Goal: Information Seeking & Learning: Check status

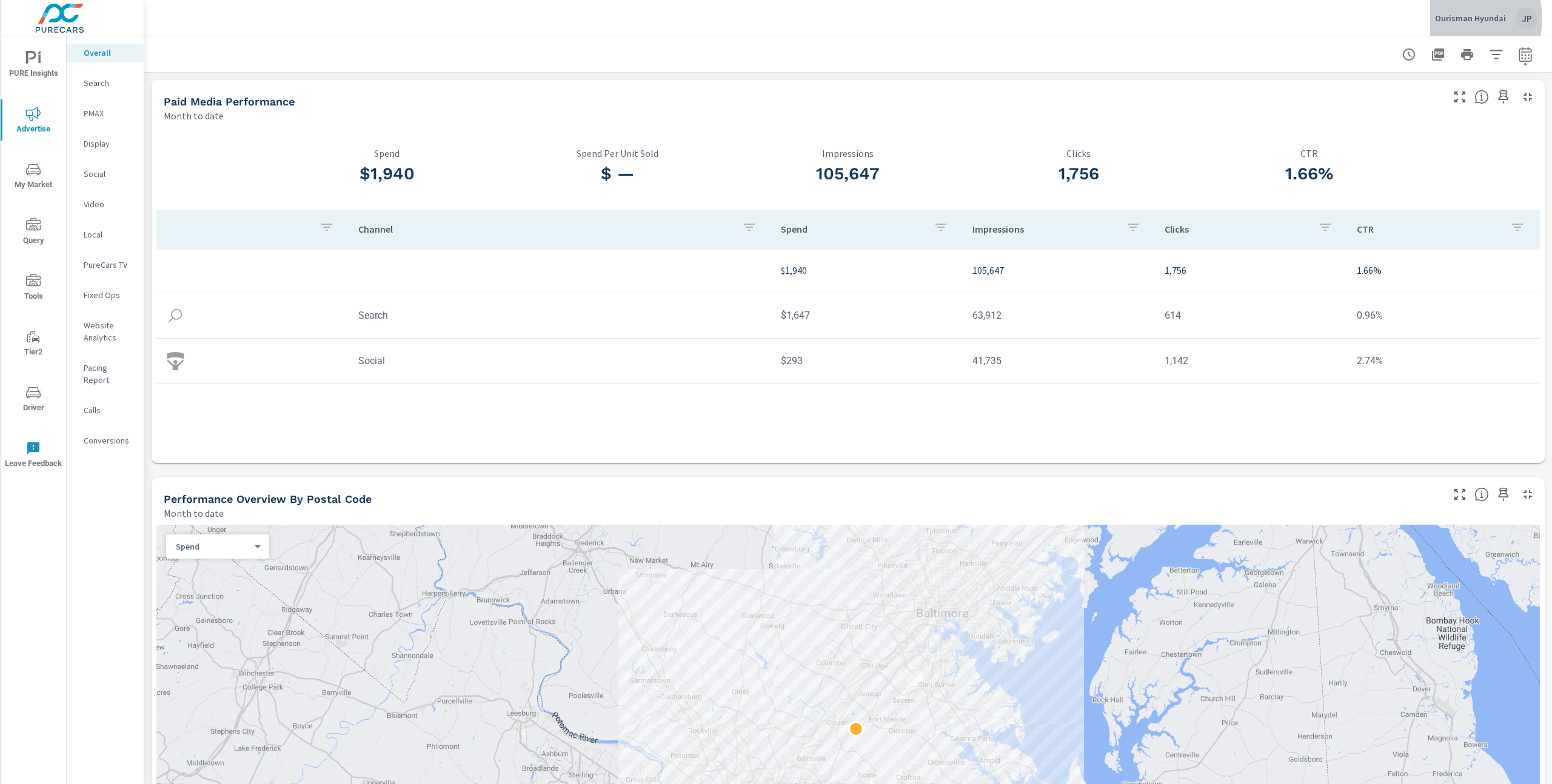
click at [1459, 19] on p "Ourisman Hyundai" at bounding box center [1470, 17] width 71 height 10
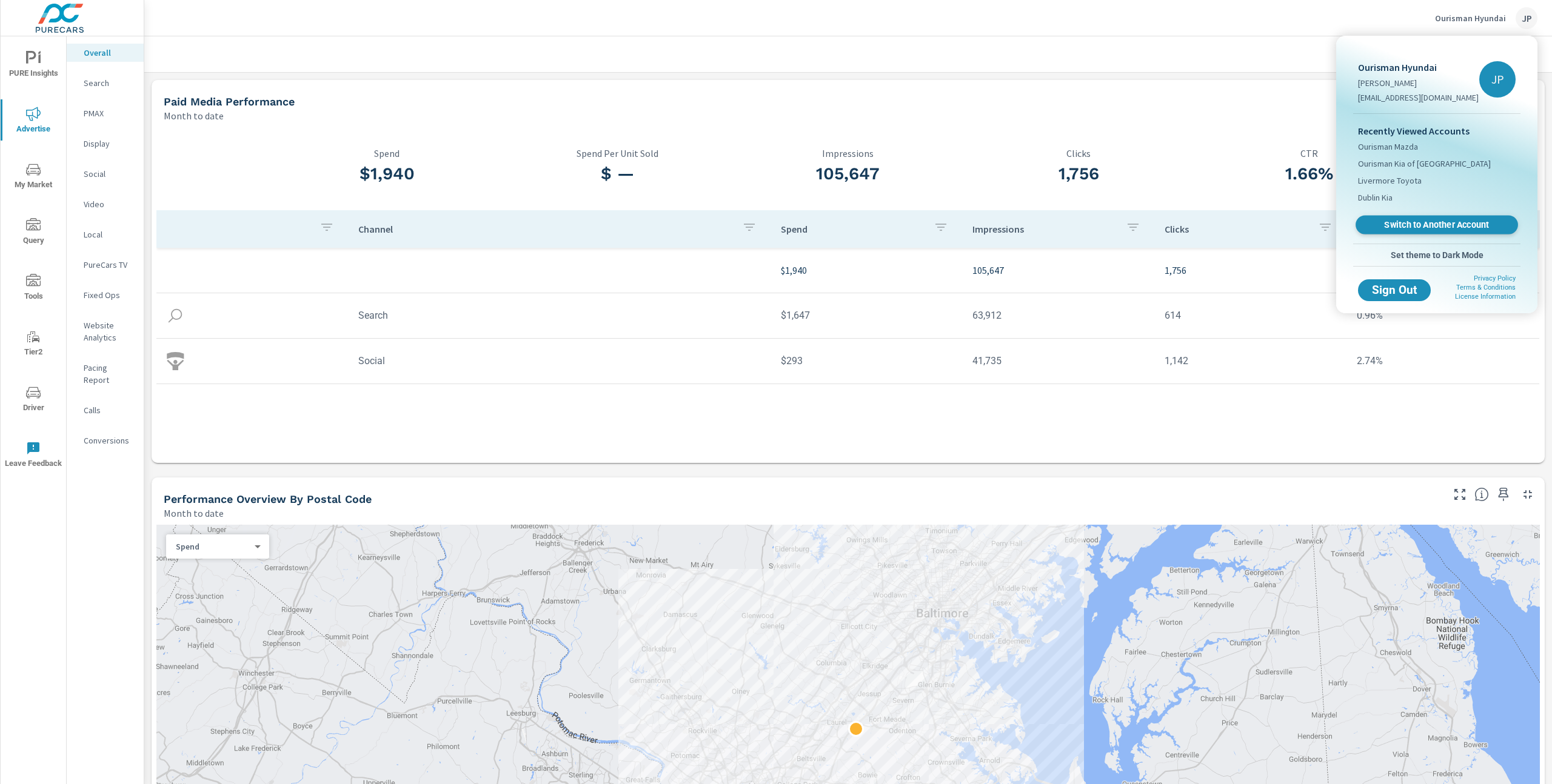
click at [1436, 229] on span "Switch to Another Account" at bounding box center [1437, 225] width 149 height 11
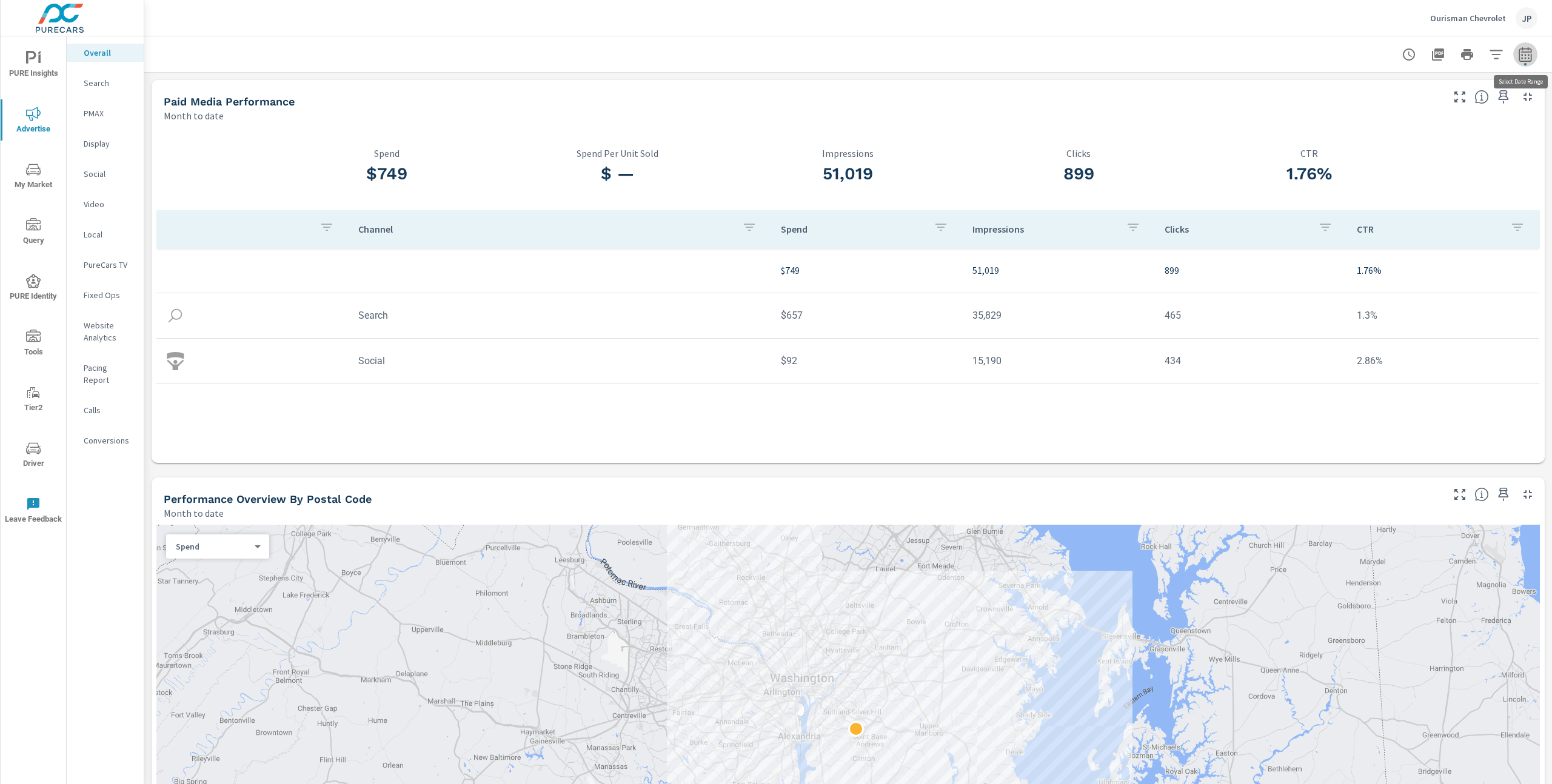
click at [1527, 56] on icon "button" at bounding box center [1524, 54] width 14 height 14
click at [1446, 106] on select "Custom Yesterday Last week Last 7 days Last 14 days Last 30 days Last 45 days L…" at bounding box center [1427, 105] width 121 height 24
click at [1367, 93] on select "Custom Yesterday Last week Last 7 days Last 14 days Last 30 days Last 45 days L…" at bounding box center [1427, 105] width 121 height 24
select select "Last month"
click at [1409, 137] on p "+ Add comparison" at bounding box center [1440, 136] width 155 height 14
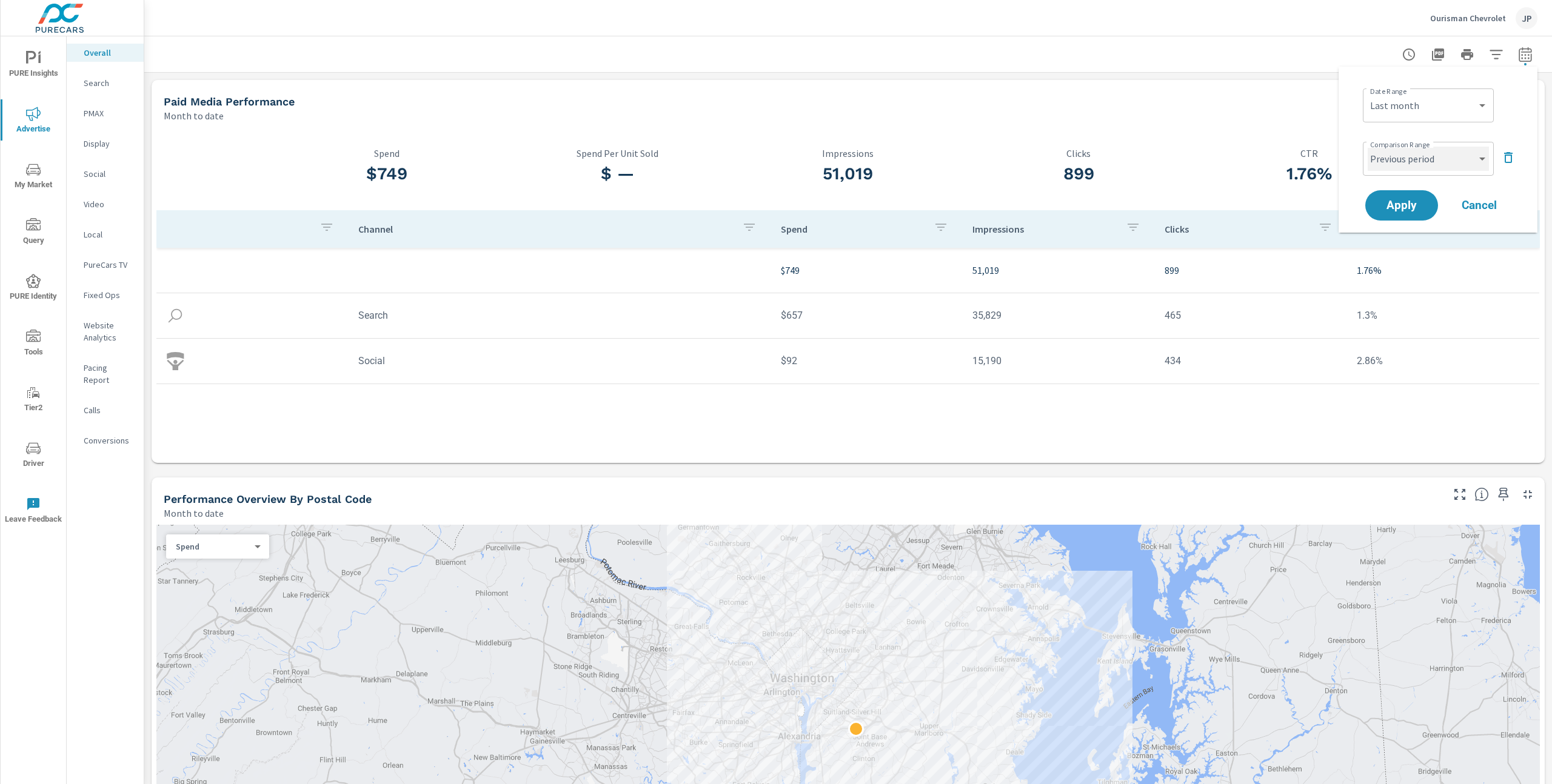
click at [1424, 161] on select "Custom Previous period Previous month Previous year" at bounding box center [1427, 158] width 121 height 24
click at [1367, 147] on select "Custom Previous period Previous month Previous year" at bounding box center [1427, 158] width 121 height 24
select select "Previous month"
drag, startPoint x: 1406, startPoint y: 203, endPoint x: 1431, endPoint y: 204, distance: 25.0
click at [1406, 203] on span "Apply" at bounding box center [1401, 206] width 50 height 11
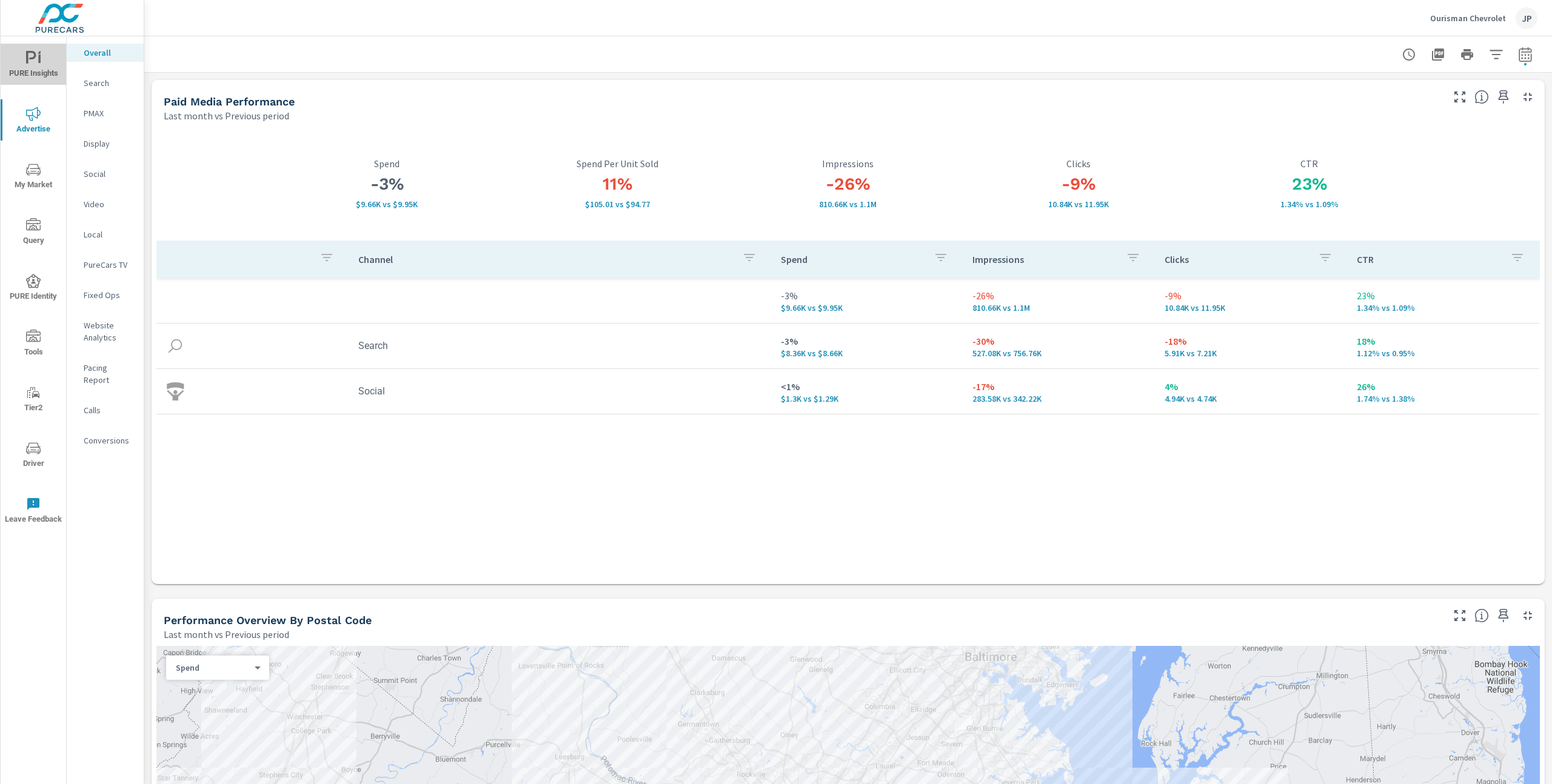
click at [46, 64] on span "PURE Insights" at bounding box center [32, 65] width 58 height 30
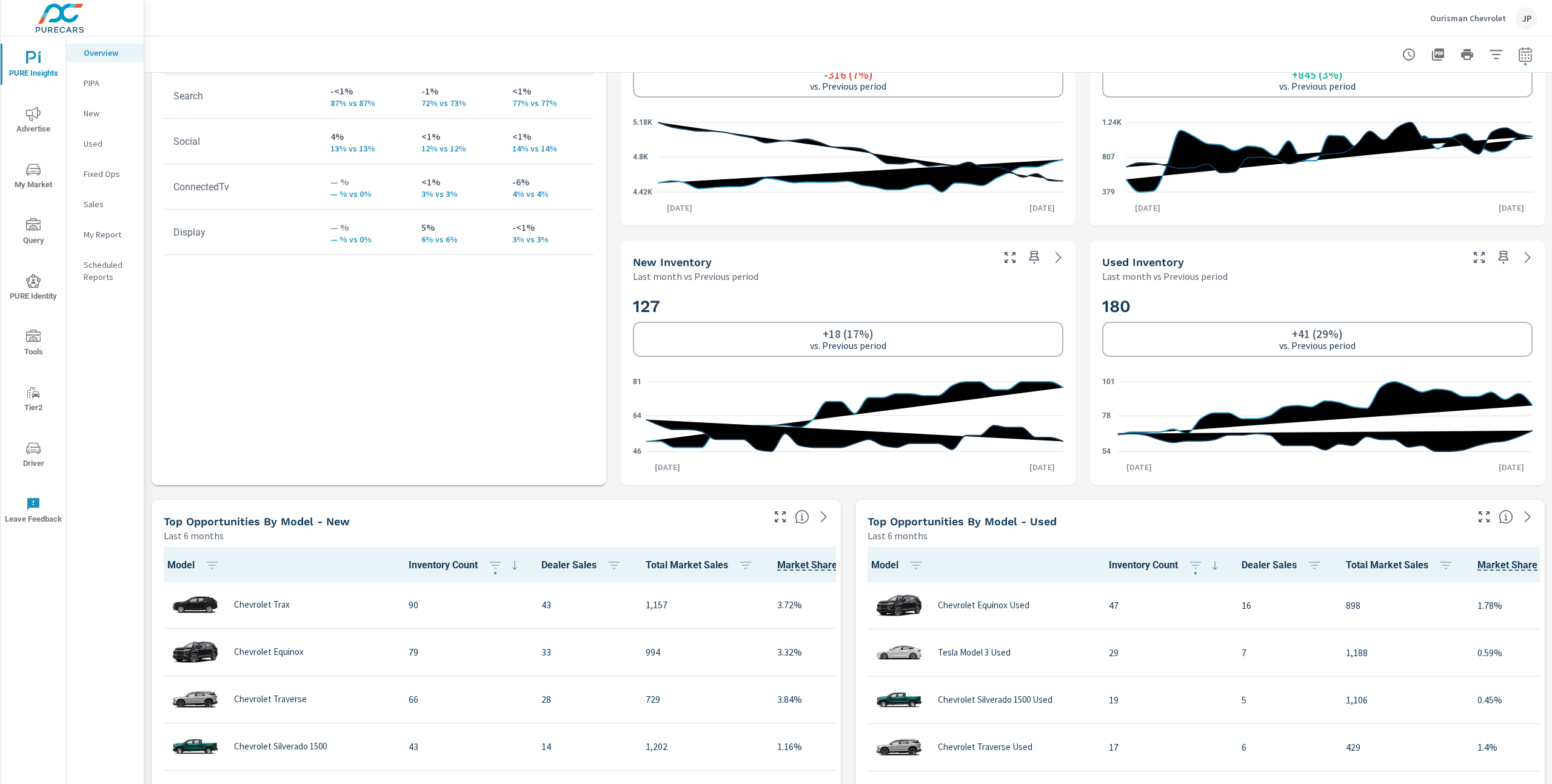
scroll to position [1, 0]
click at [1078, 491] on div "Learn More The average dealer wastes 35% of their advertising and BDC efforts m…" at bounding box center [847, 752] width 1407 height 2594
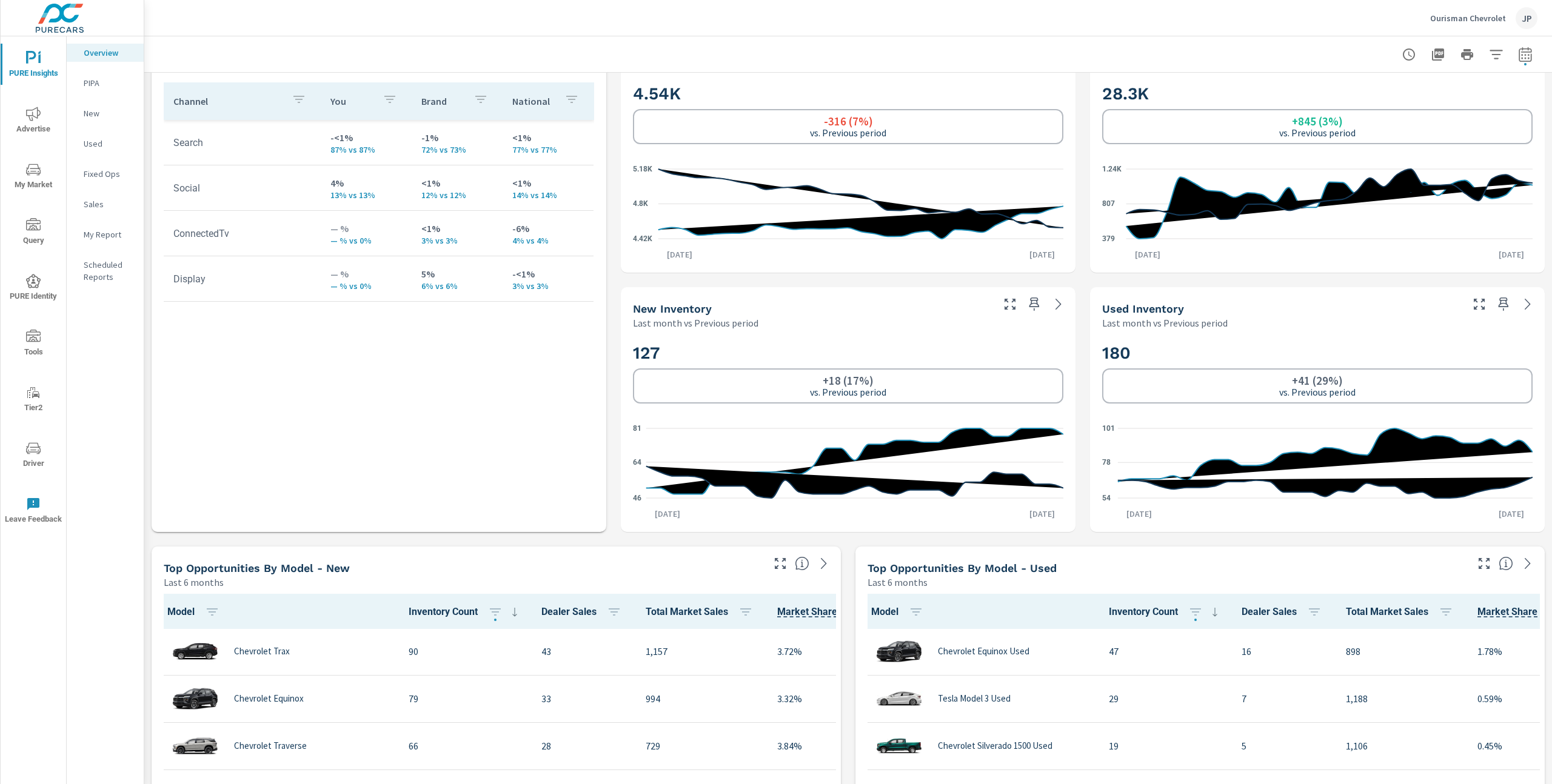
scroll to position [571, 0]
click at [614, 67] on div at bounding box center [848, 54] width 1379 height 36
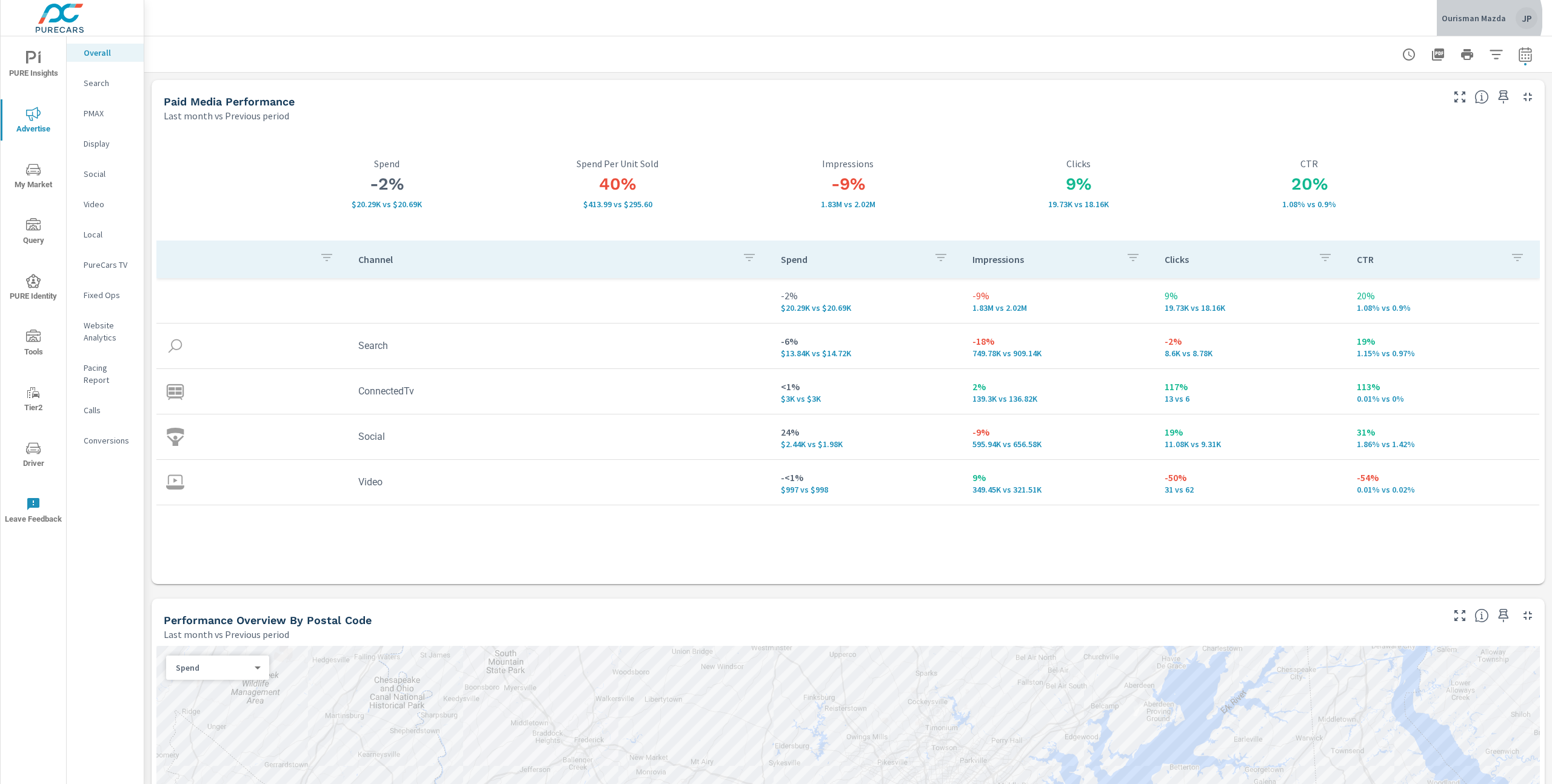
click at [1481, 18] on p "Ourisman Mazda" at bounding box center [1473, 17] width 64 height 10
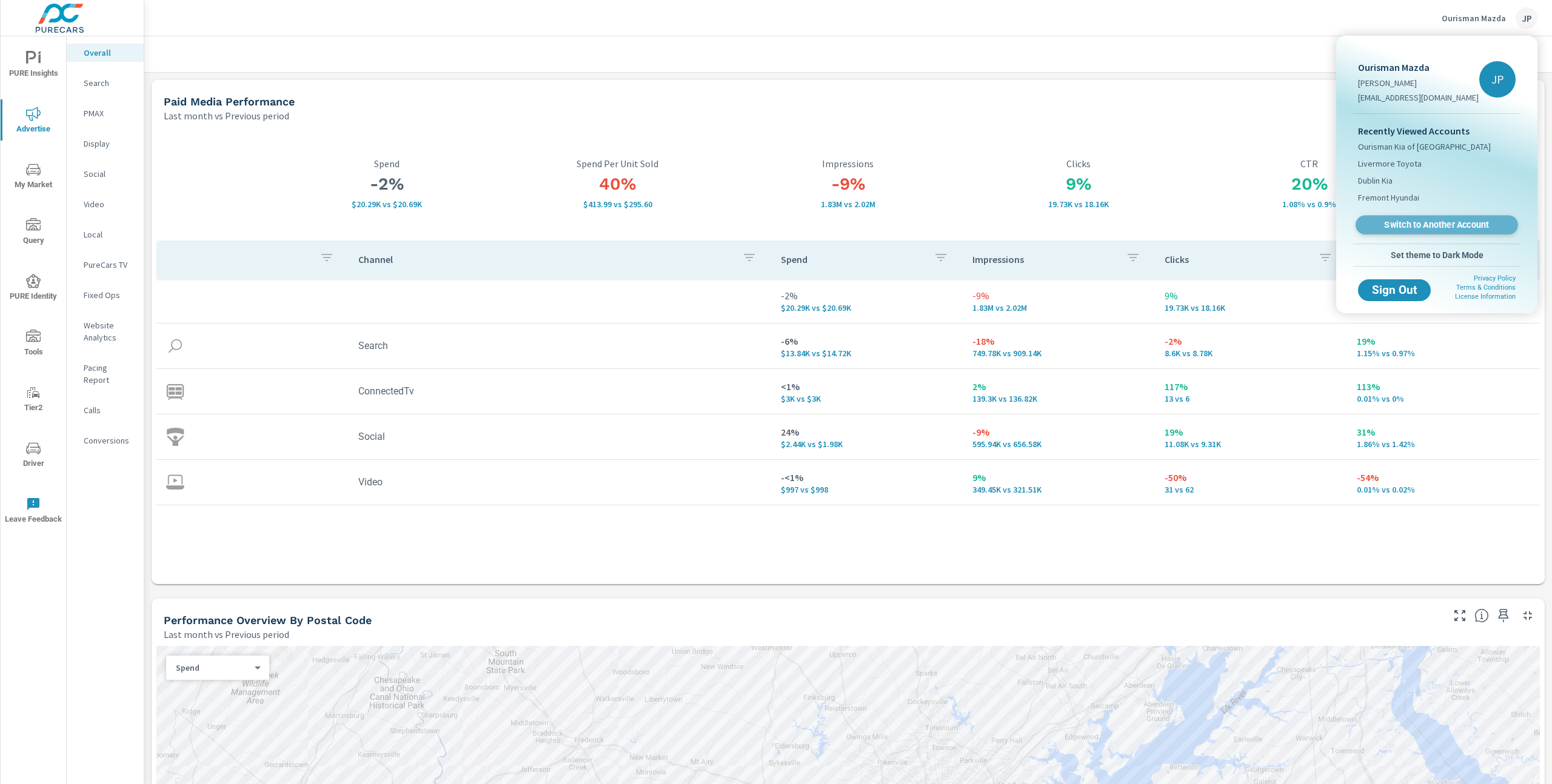
click at [1471, 221] on span "Switch to Another Account" at bounding box center [1437, 225] width 149 height 11
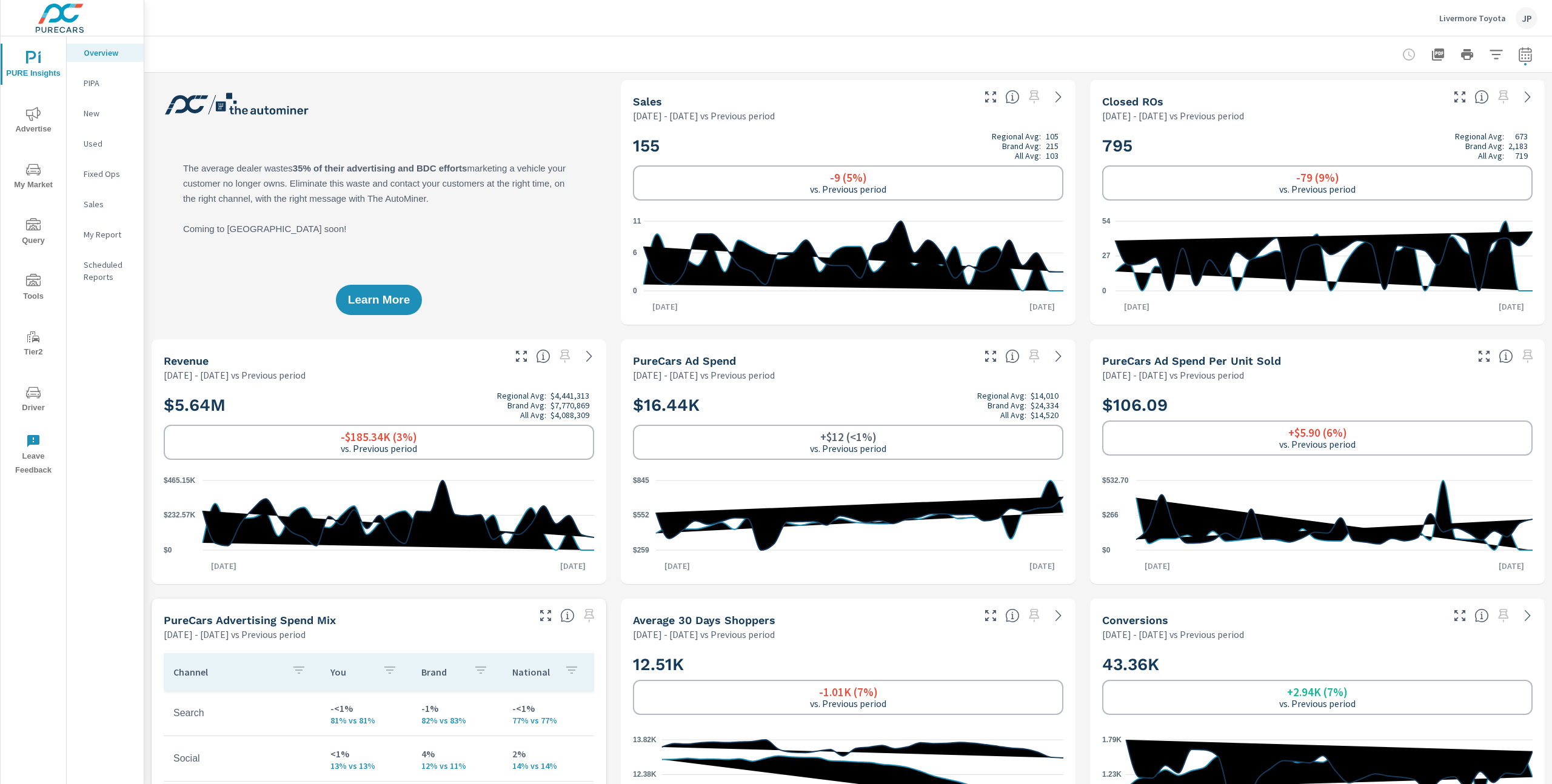
scroll to position [1, 0]
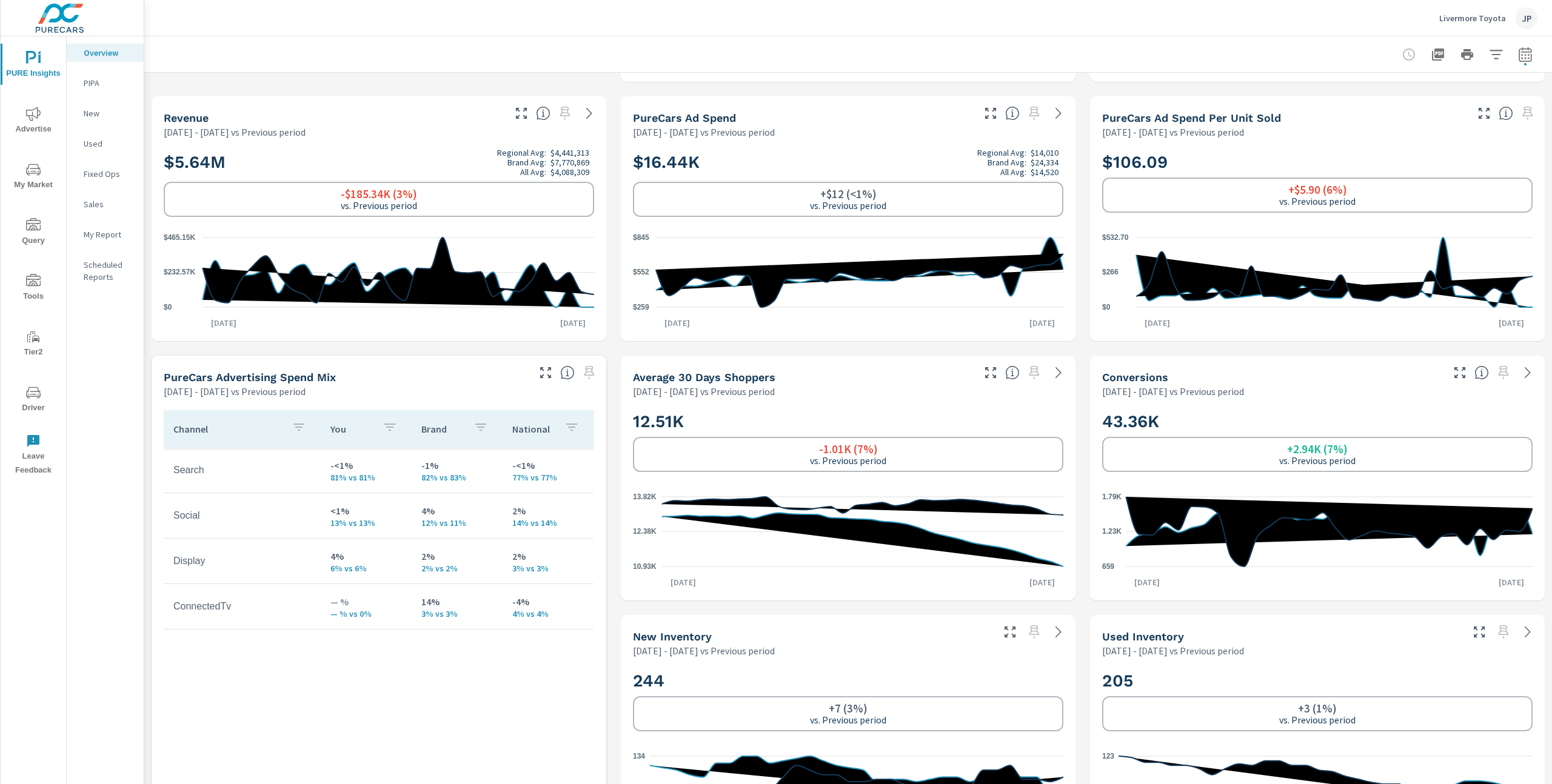
click at [1469, 16] on p "Livermore Toyota" at bounding box center [1473, 17] width 67 height 10
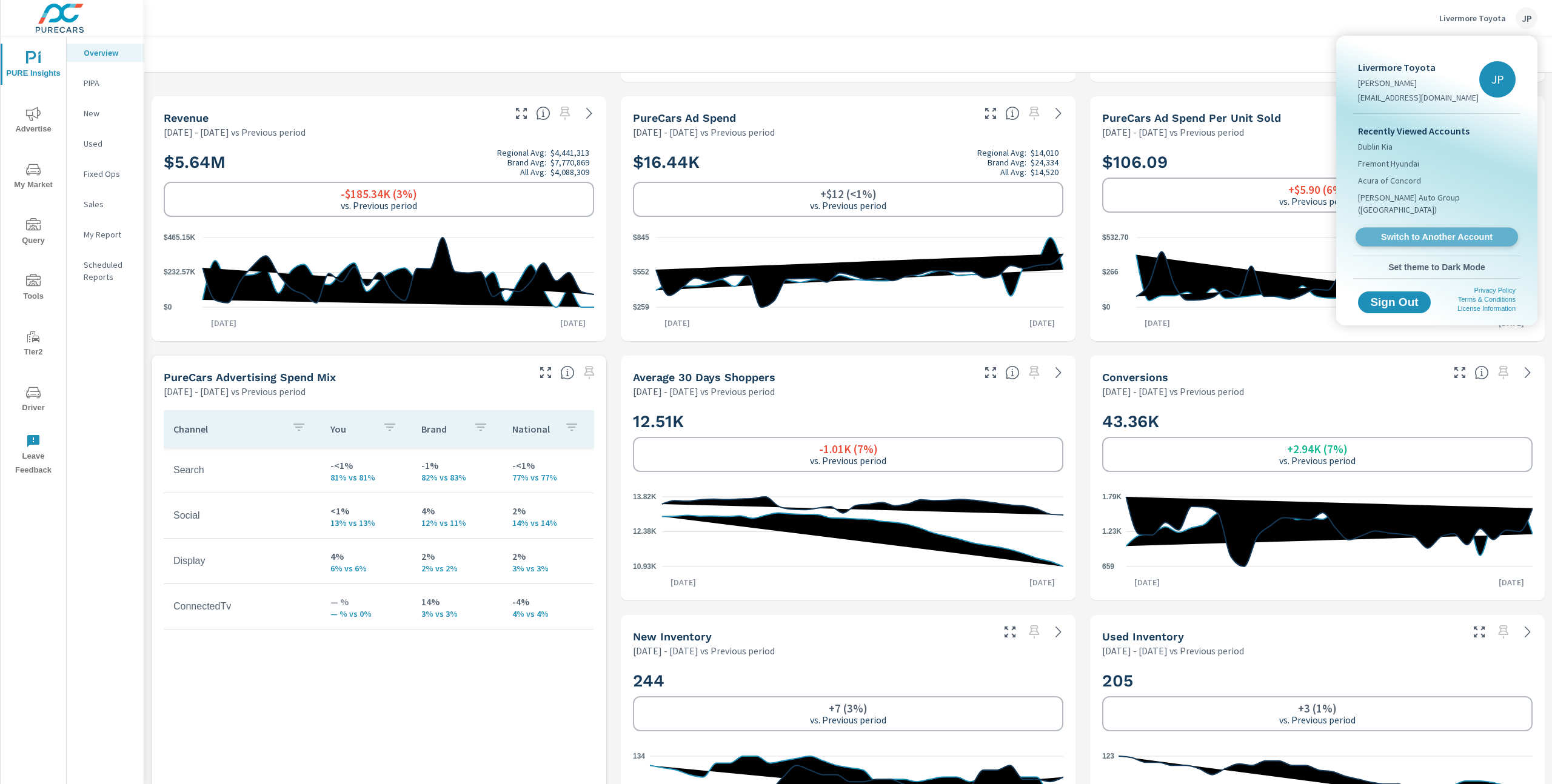
click at [1474, 231] on span "Switch to Another Account" at bounding box center [1437, 237] width 149 height 11
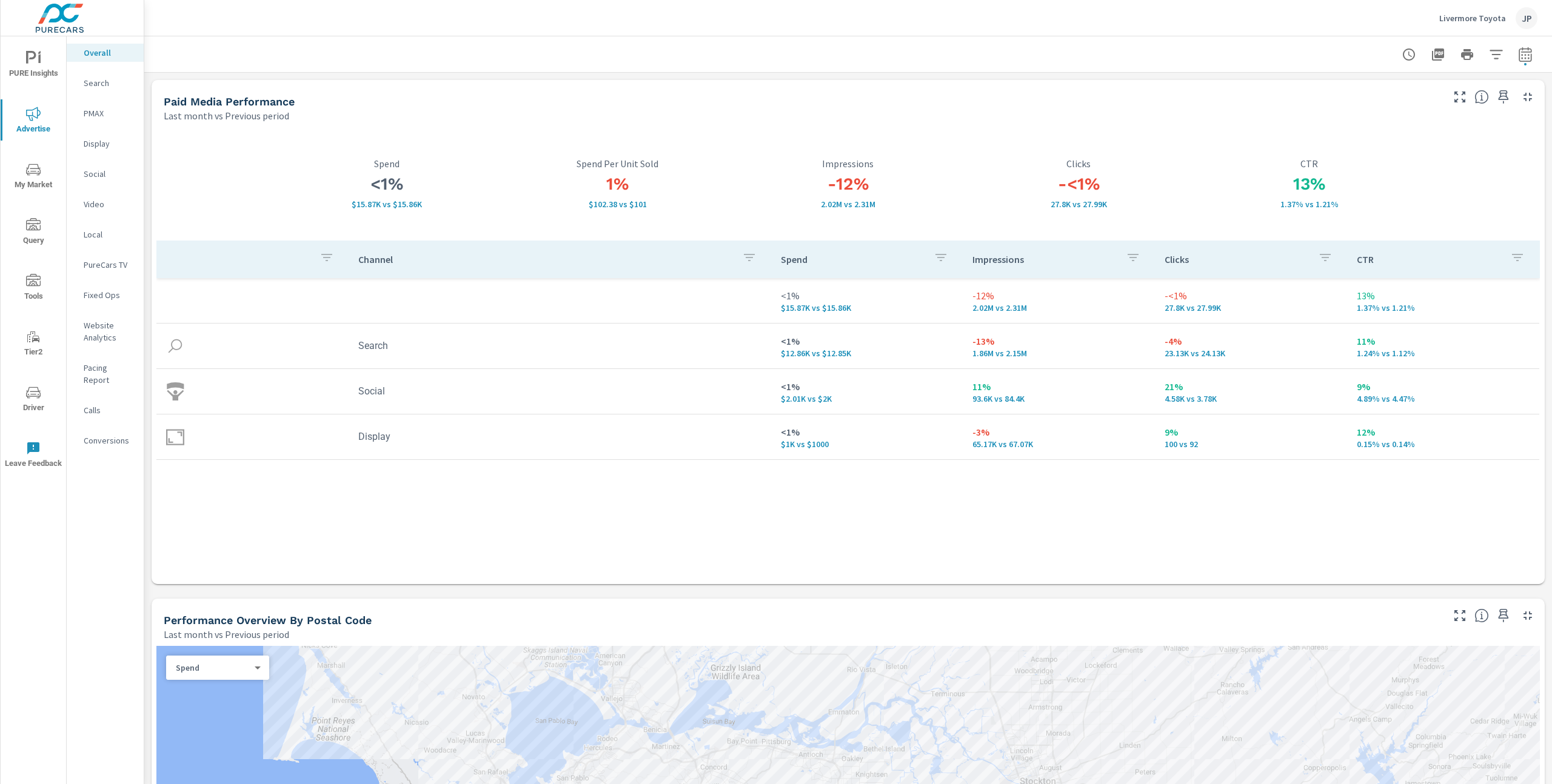
click at [1461, 21] on p "Livermore Toyota" at bounding box center [1473, 17] width 67 height 10
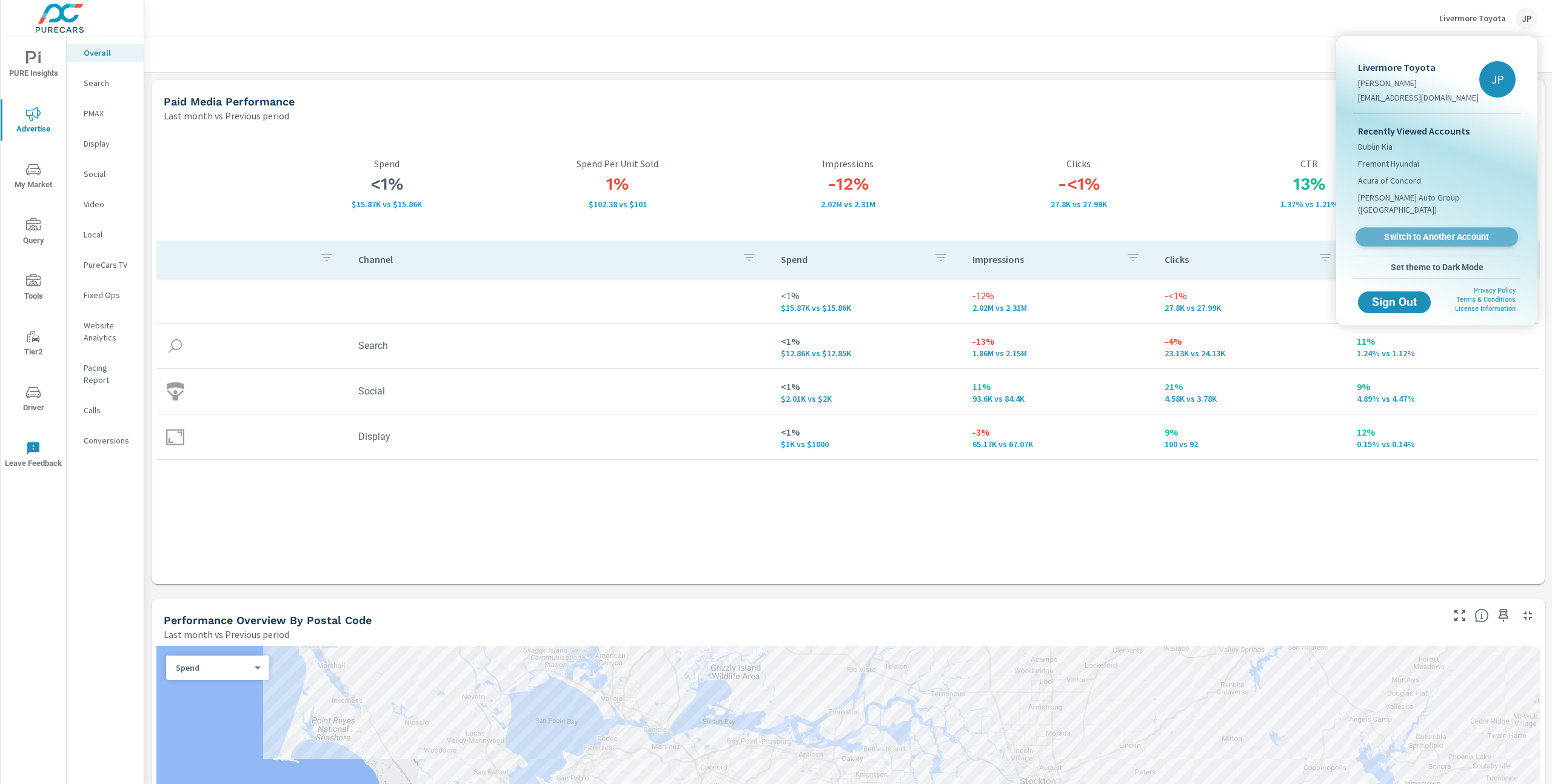
click at [1416, 231] on span "Switch to Another Account" at bounding box center [1437, 237] width 149 height 11
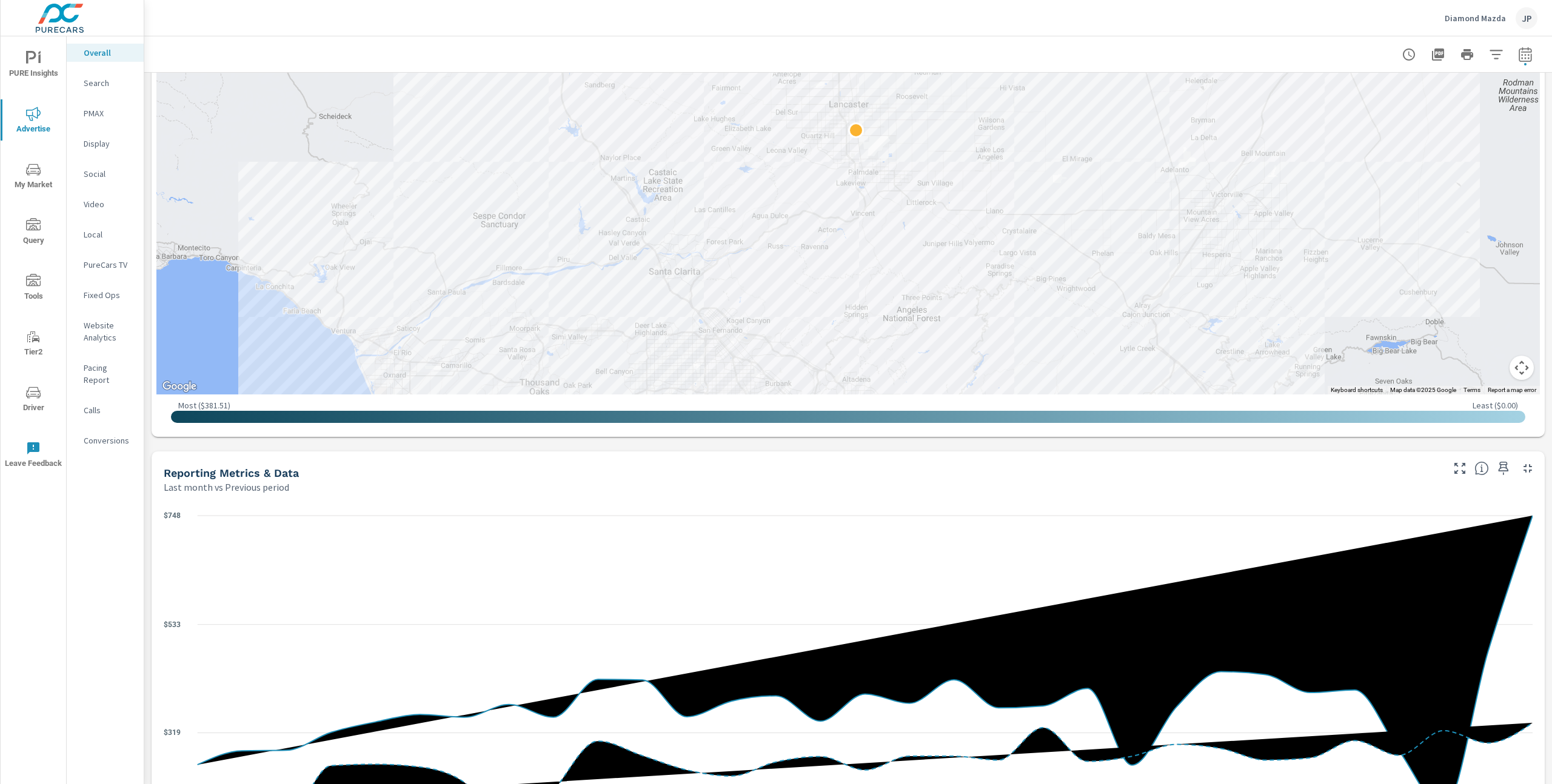
scroll to position [875, 0]
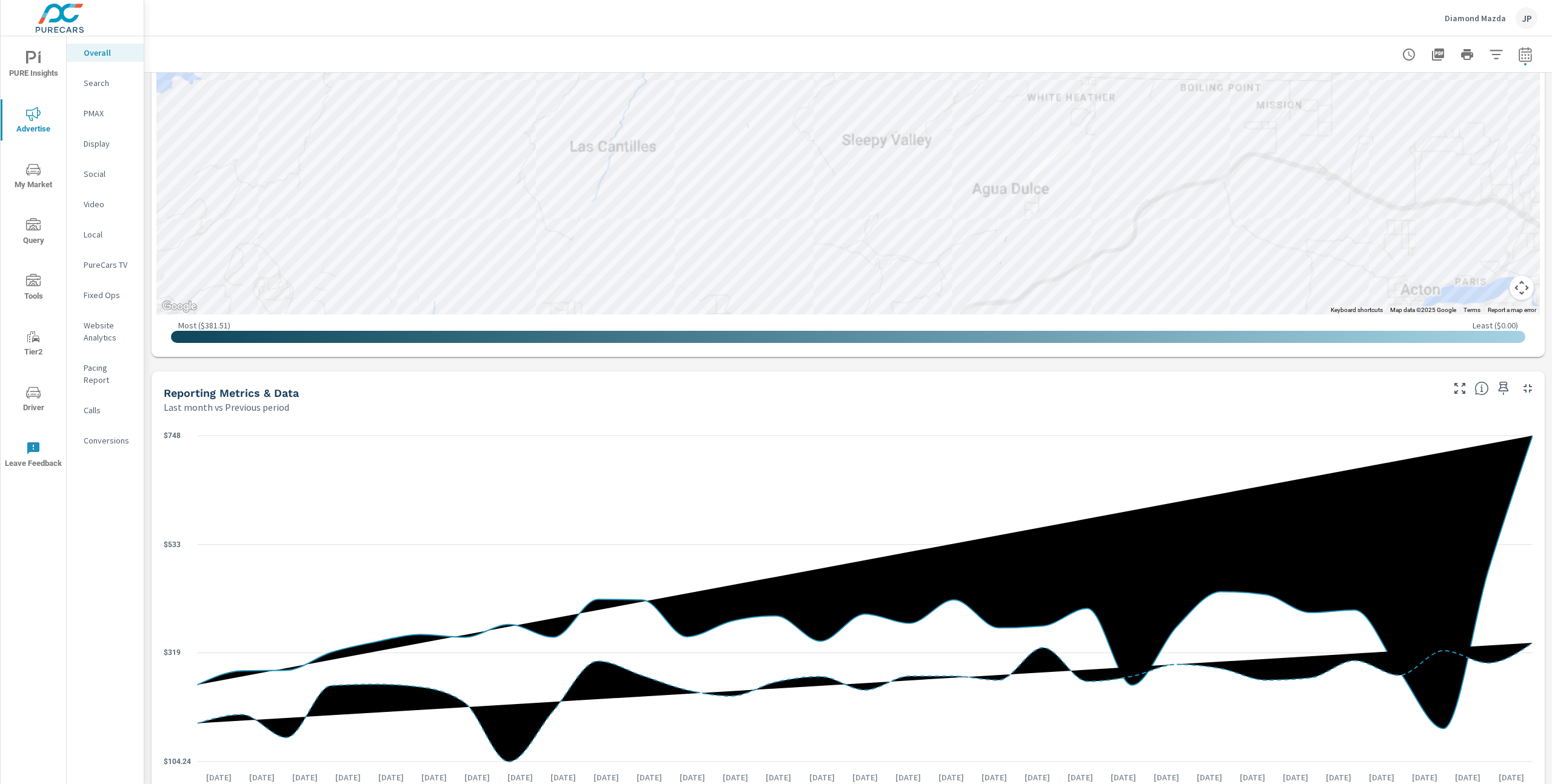
scroll to position [871, 0]
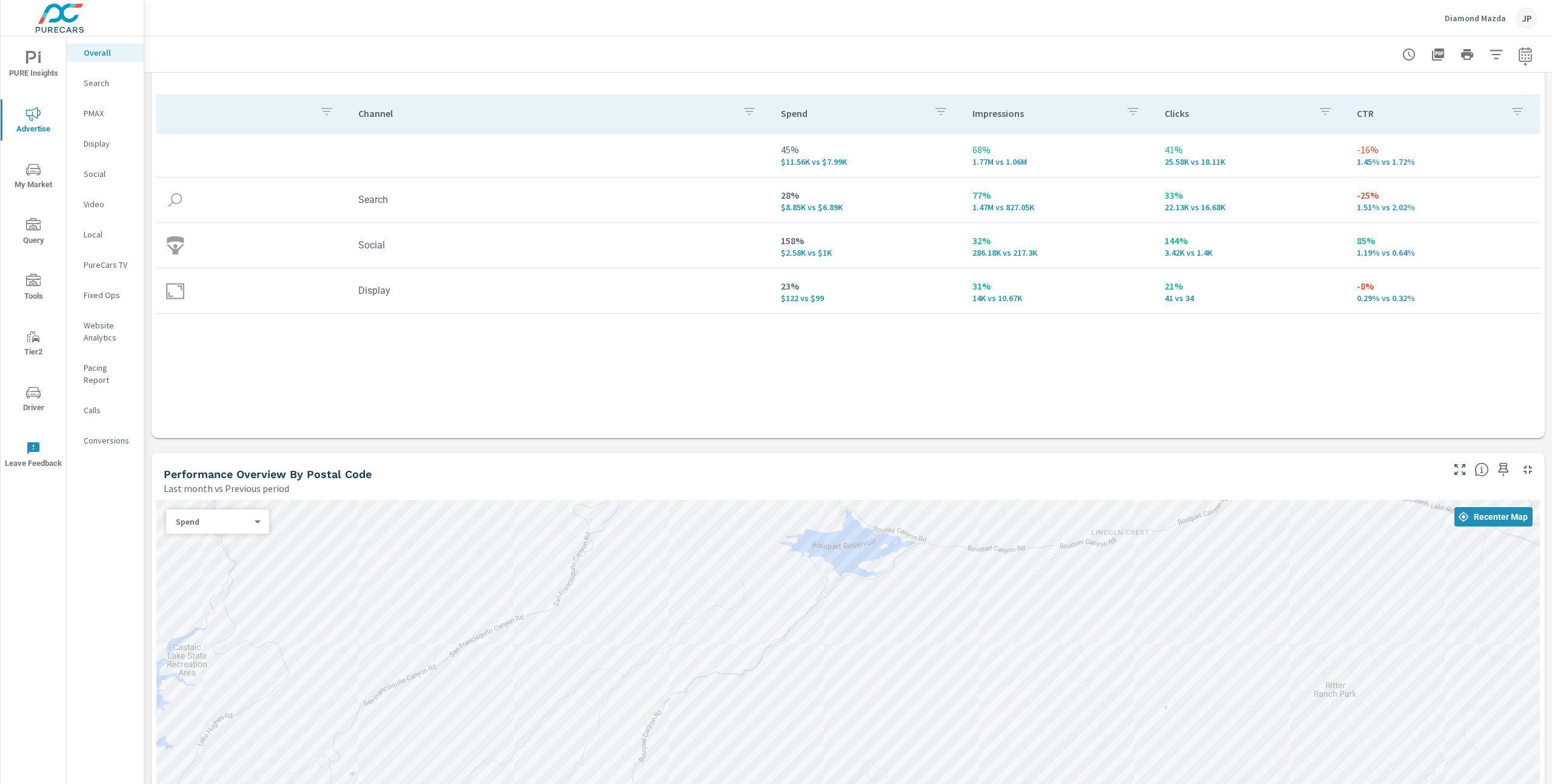
scroll to position [151, 0]
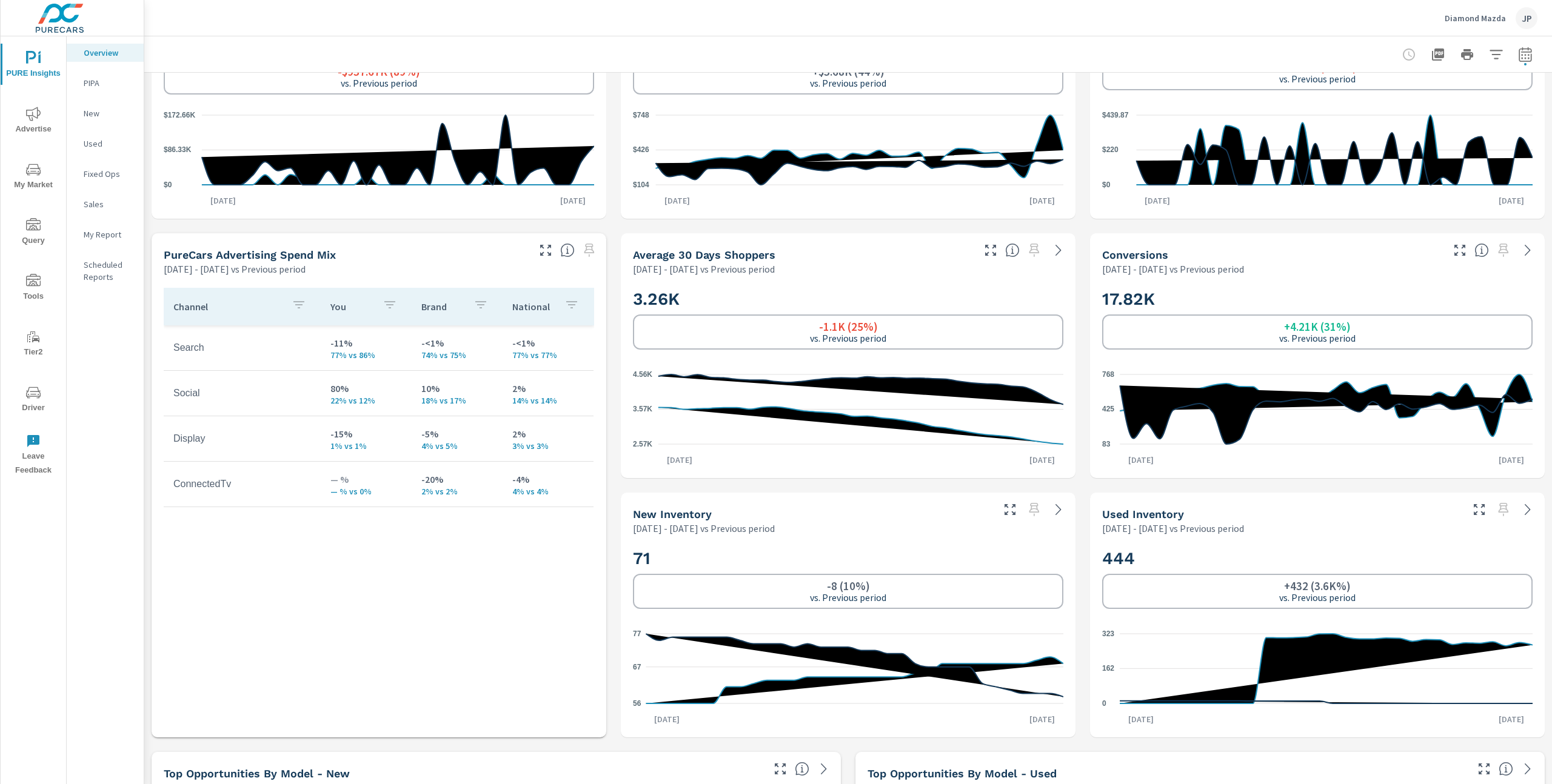
scroll to position [379, 0]
